Goal: Transaction & Acquisition: Purchase product/service

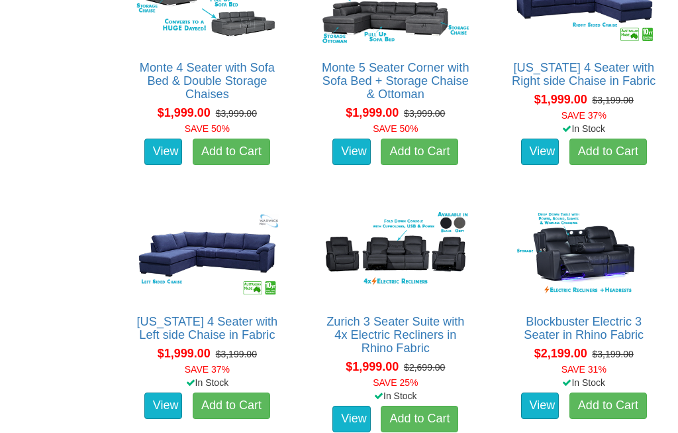
scroll to position [1823, 0]
click at [605, 250] on img at bounding box center [584, 254] width 154 height 95
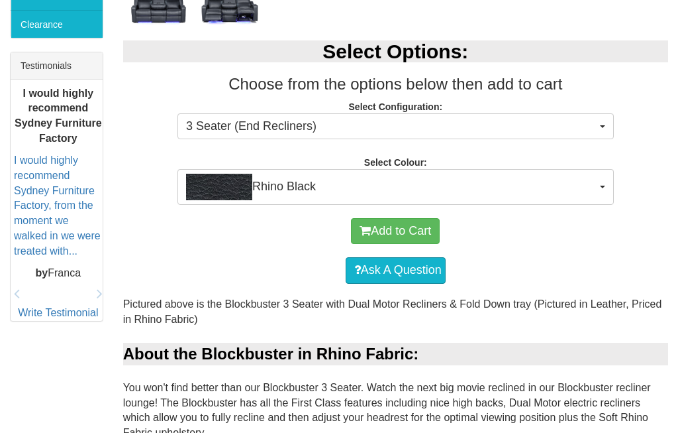
scroll to position [520, 0]
click at [609, 123] on button "3 Seater (End Recliners)" at bounding box center [396, 126] width 437 height 26
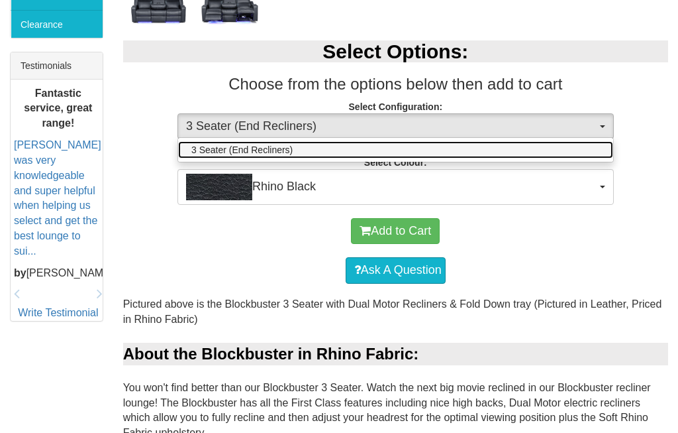
click at [604, 141] on link "3 Seater (End Recliners)" at bounding box center [395, 149] width 435 height 17
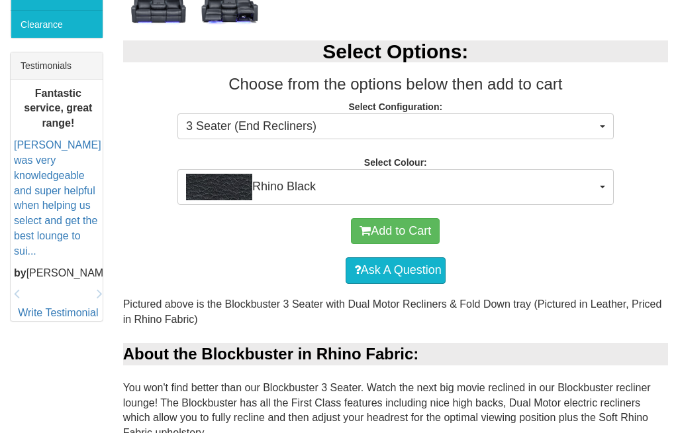
click at [621, 180] on div "Select Options: Choose from the options below then add to cart Select Configura…" at bounding box center [395, 115] width 565 height 177
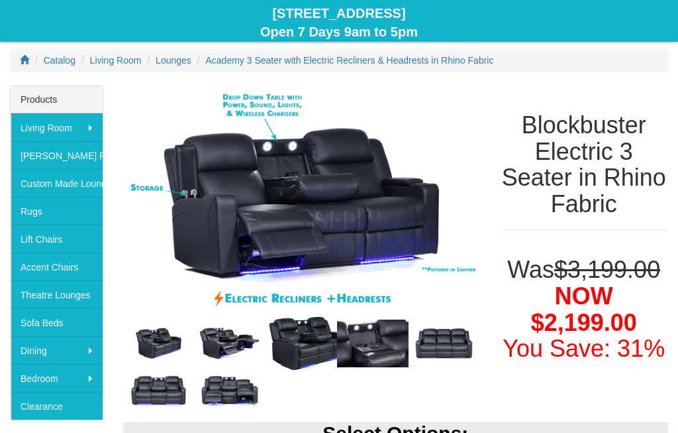
scroll to position [138, 0]
click at [360, 203] on img at bounding box center [301, 205] width 357 height 240
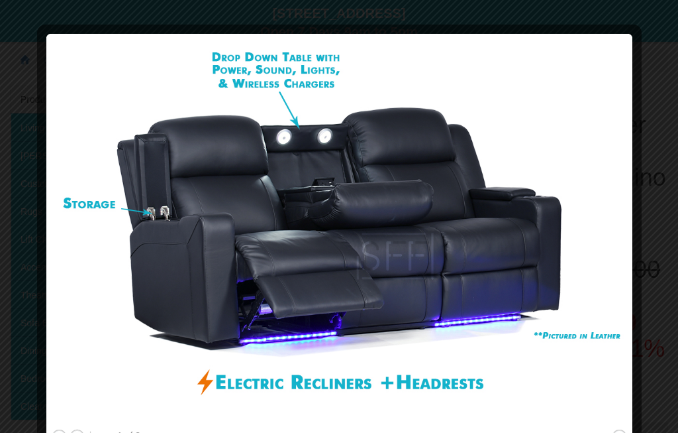
click at [559, 432] on div at bounding box center [339, 216] width 678 height 433
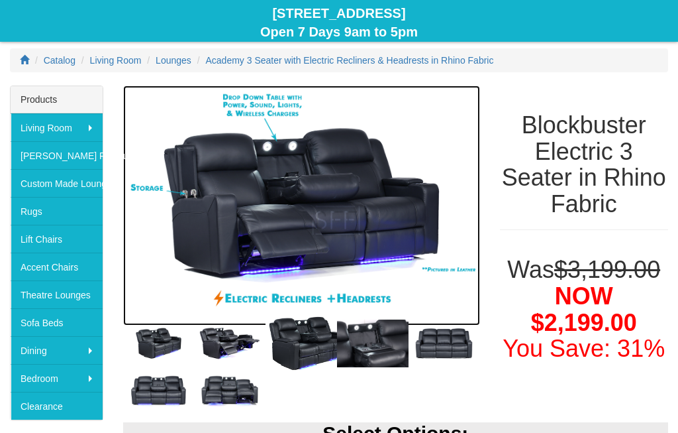
scroll to position [188, 0]
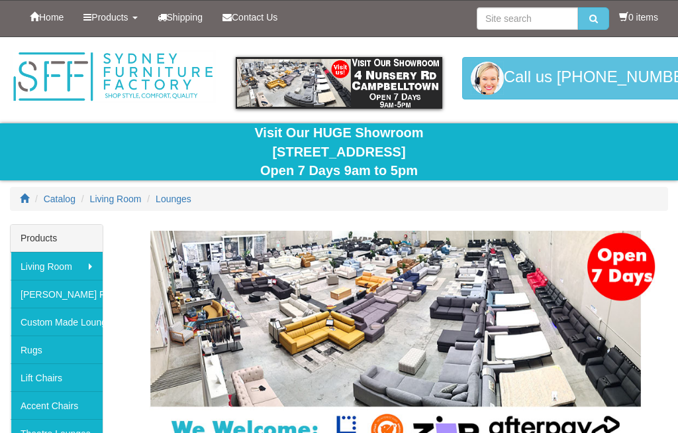
scroll to position [1873, 0]
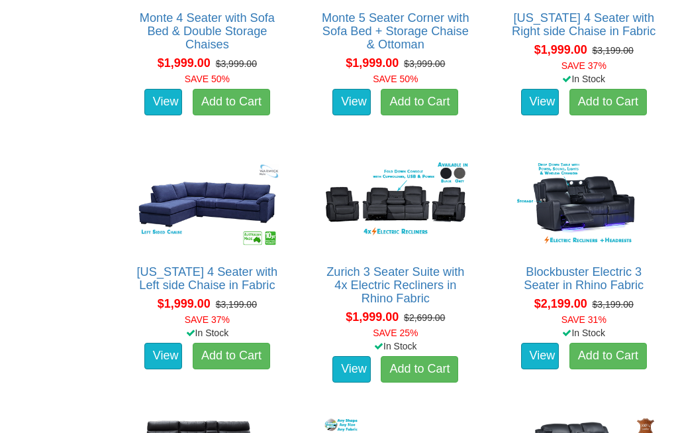
click at [428, 285] on link "Zurich 3 Seater Suite with 4x Electric Recliners in Rhino Fabric" at bounding box center [396, 285] width 138 height 40
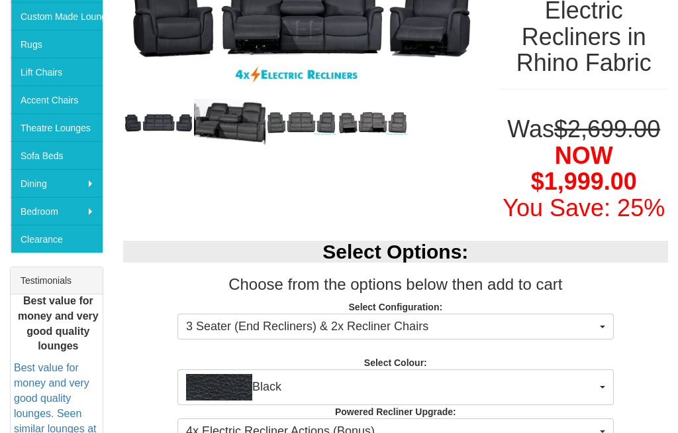
scroll to position [305, 0]
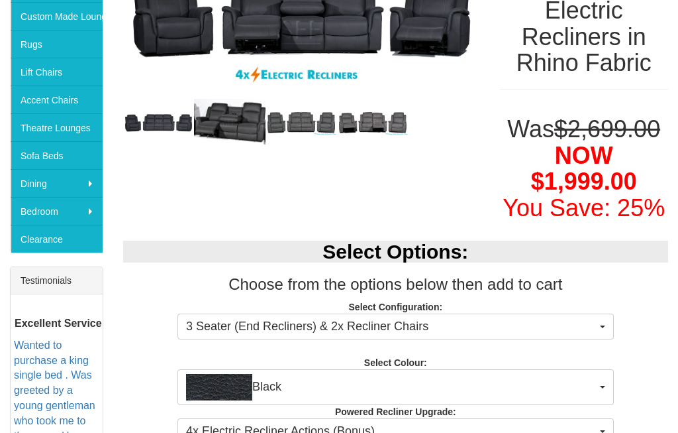
click at [601, 429] on button "4x Electric Recliner Actions (Bonus)" at bounding box center [396, 431] width 437 height 26
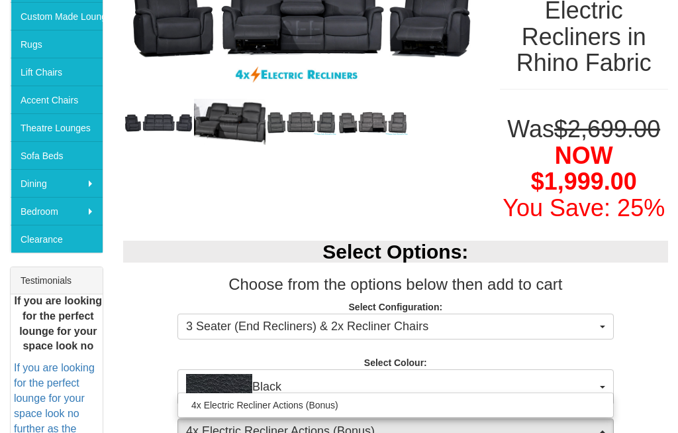
click at [607, 432] on div at bounding box center [339, 216] width 678 height 433
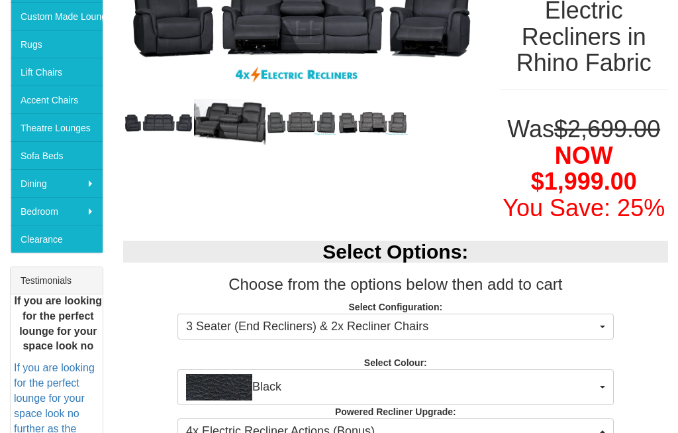
click at [654, 333] on div "Select Options: Choose from the options below then add to cart Select Configura…" at bounding box center [395, 340] width 565 height 226
click at [650, 355] on div "Select Options: Choose from the options below then add to cart Select Configura…" at bounding box center [395, 340] width 565 height 226
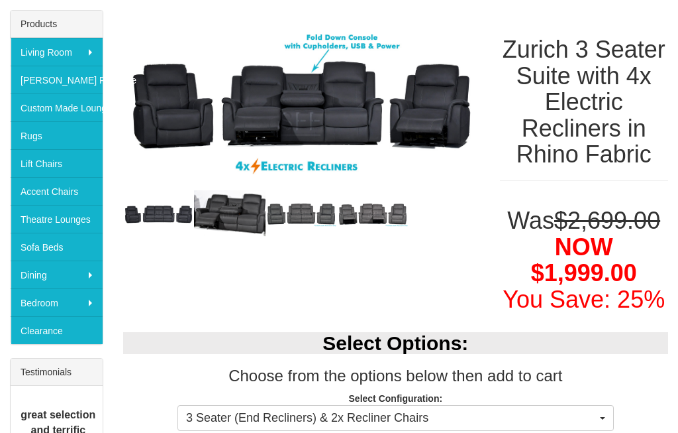
scroll to position [210, 0]
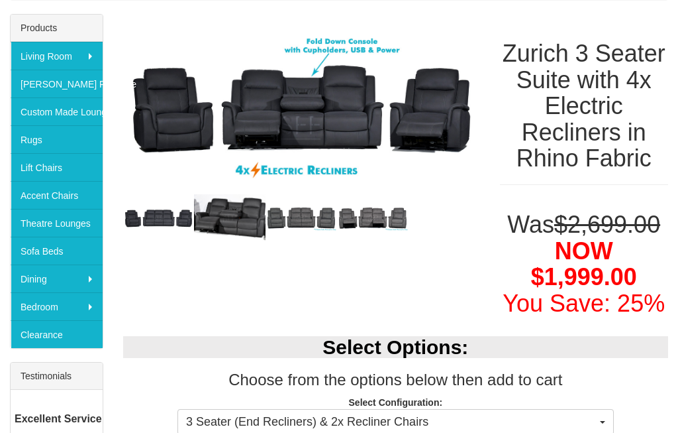
click at [342, 141] on img at bounding box center [301, 110] width 357 height 193
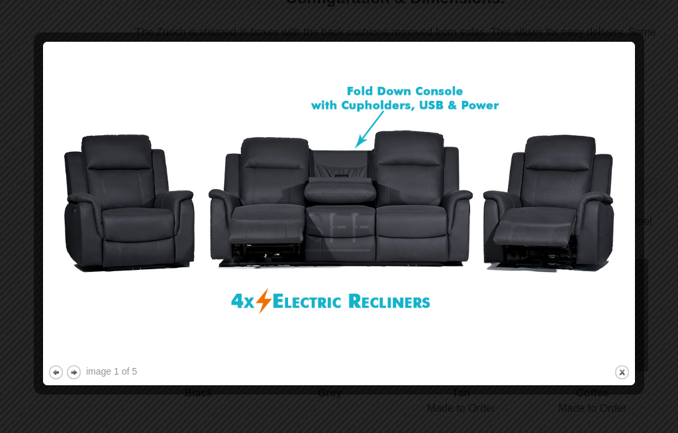
scroll to position [1086, 0]
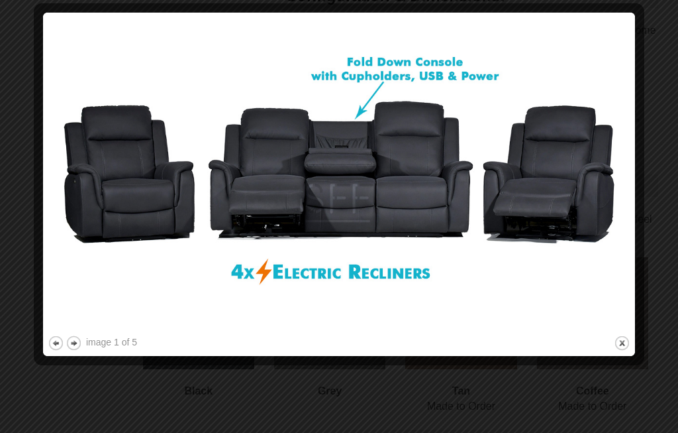
click at [629, 342] on button "close" at bounding box center [622, 343] width 17 height 17
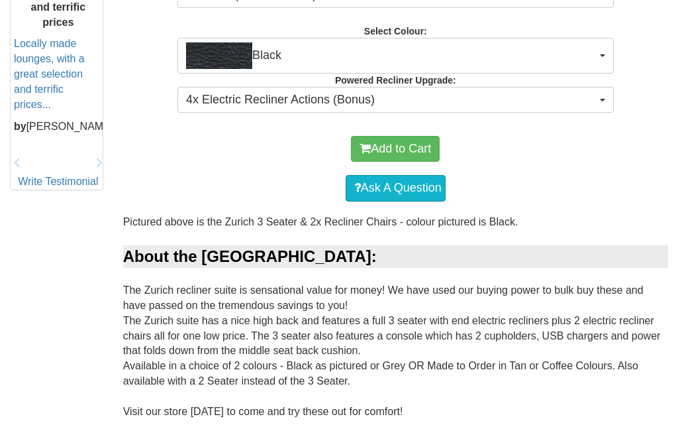
scroll to position [631, 0]
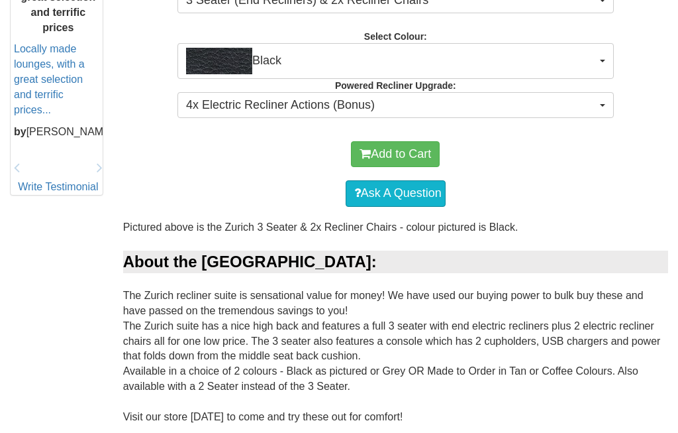
click at [602, 65] on button "Black" at bounding box center [396, 61] width 437 height 36
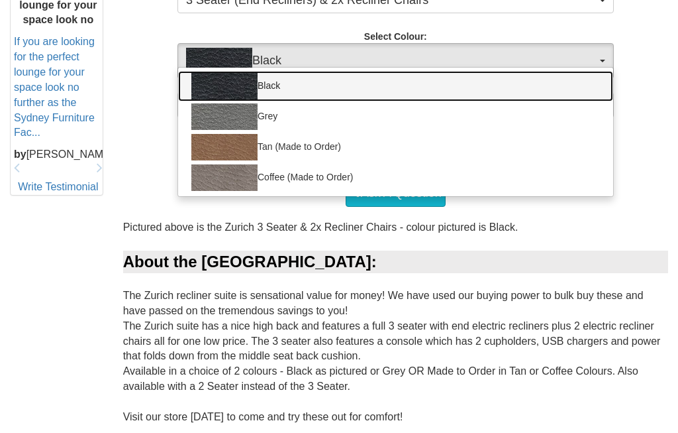
click at [239, 73] on img at bounding box center [224, 86] width 66 height 26
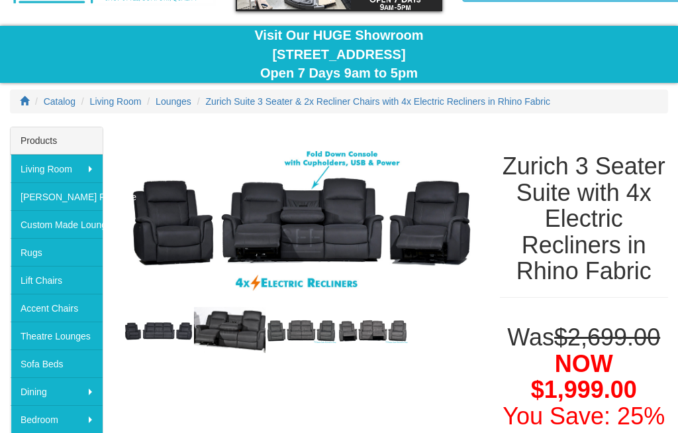
scroll to position [97, 0]
